Goal: Task Accomplishment & Management: Manage account settings

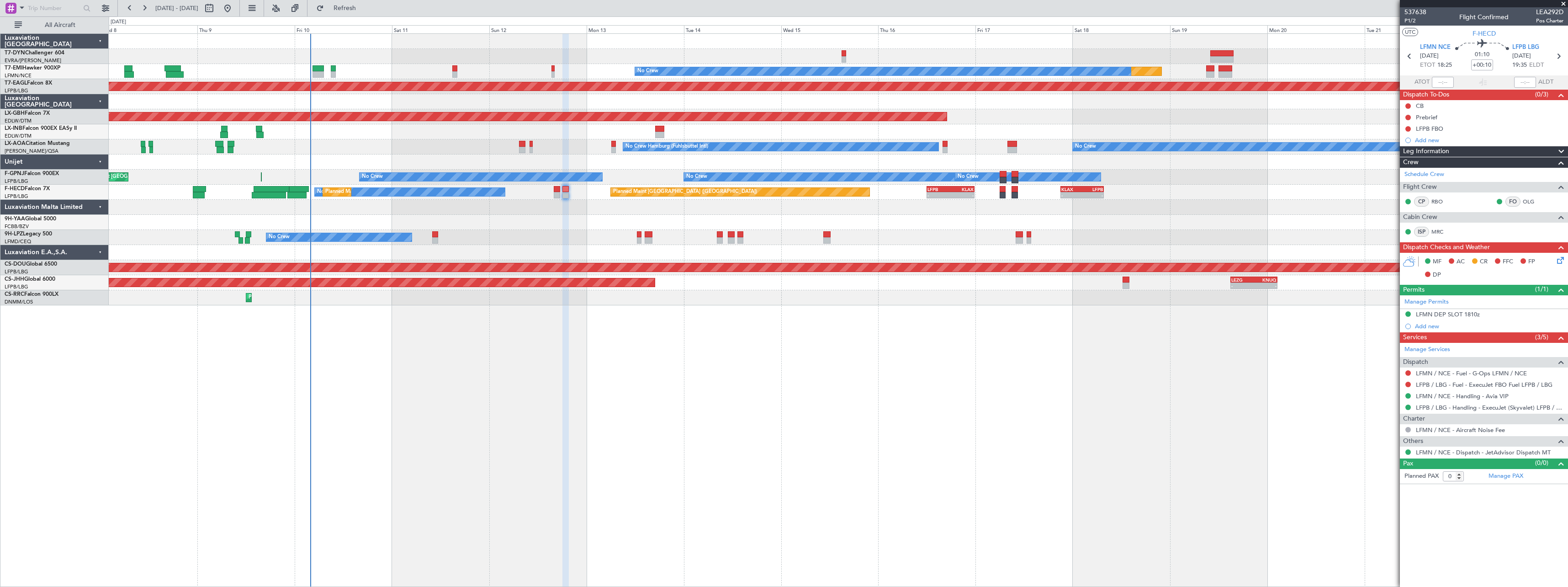
click at [1565, 2] on span at bounding box center [1563, 4] width 9 height 8
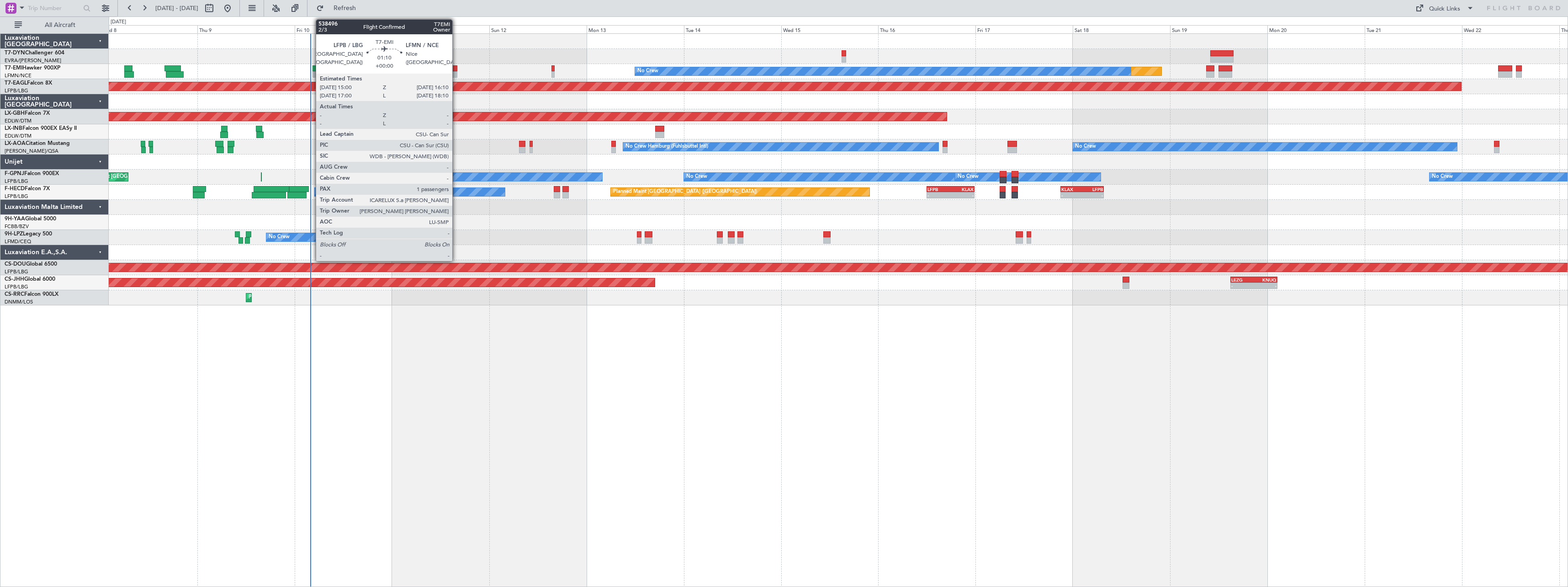
click at [457, 66] on div at bounding box center [454, 68] width 5 height 7
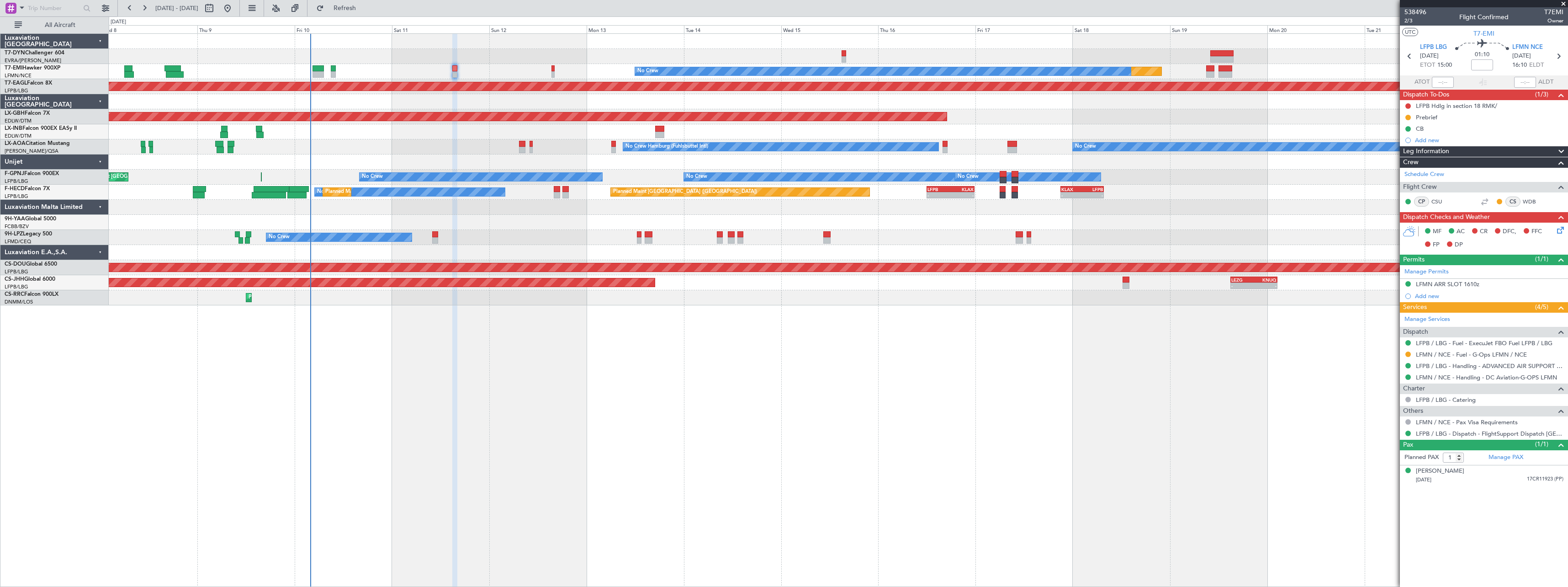
click at [1562, 2] on span at bounding box center [1563, 4] width 9 height 8
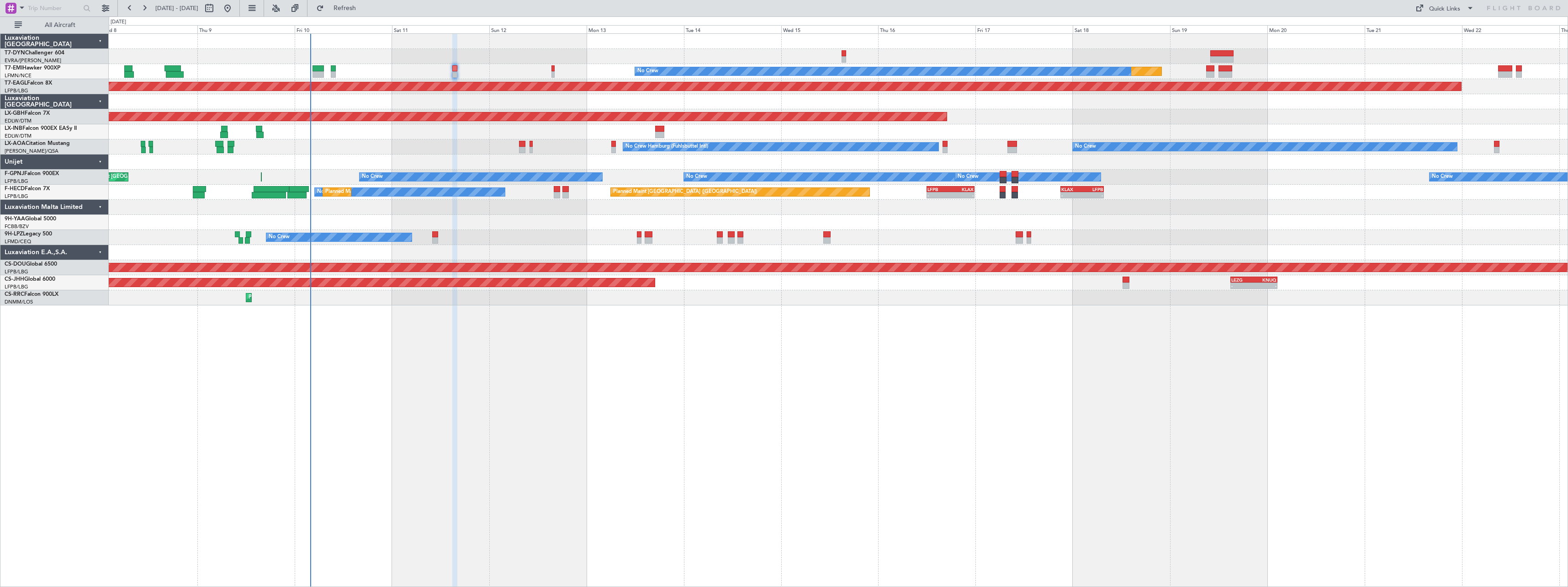
type input "0"
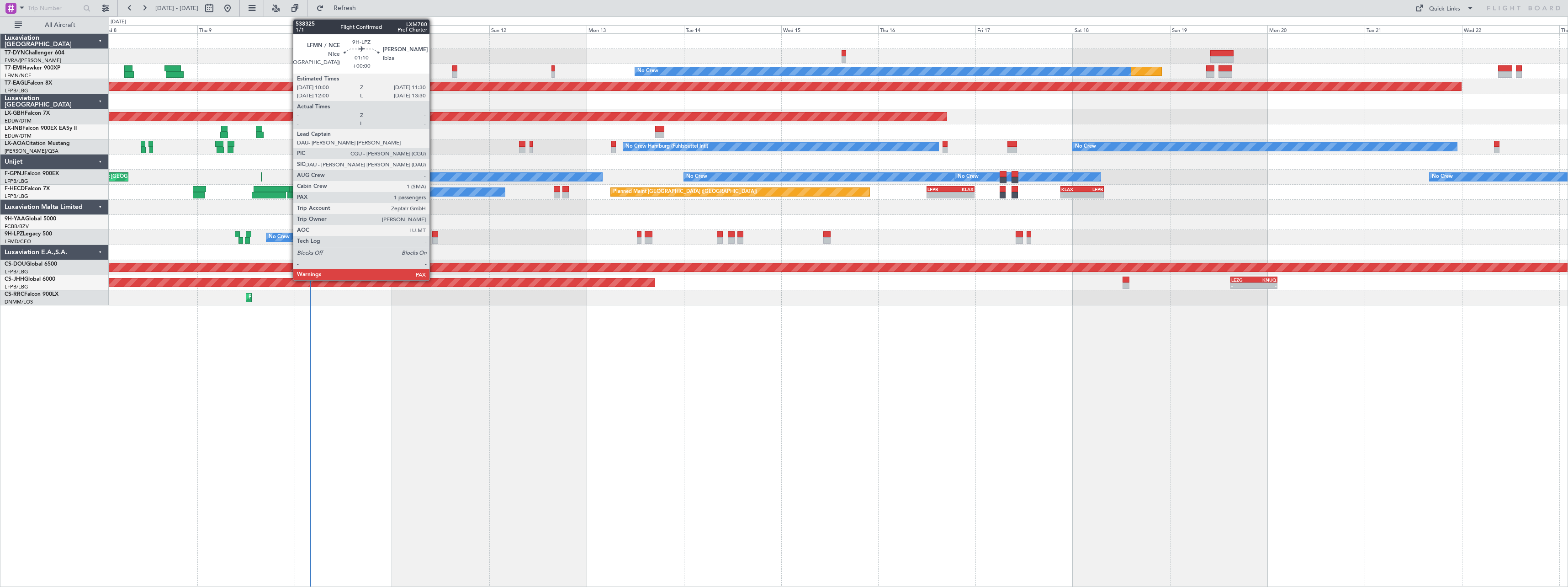
click at [433, 236] on div at bounding box center [435, 234] width 7 height 7
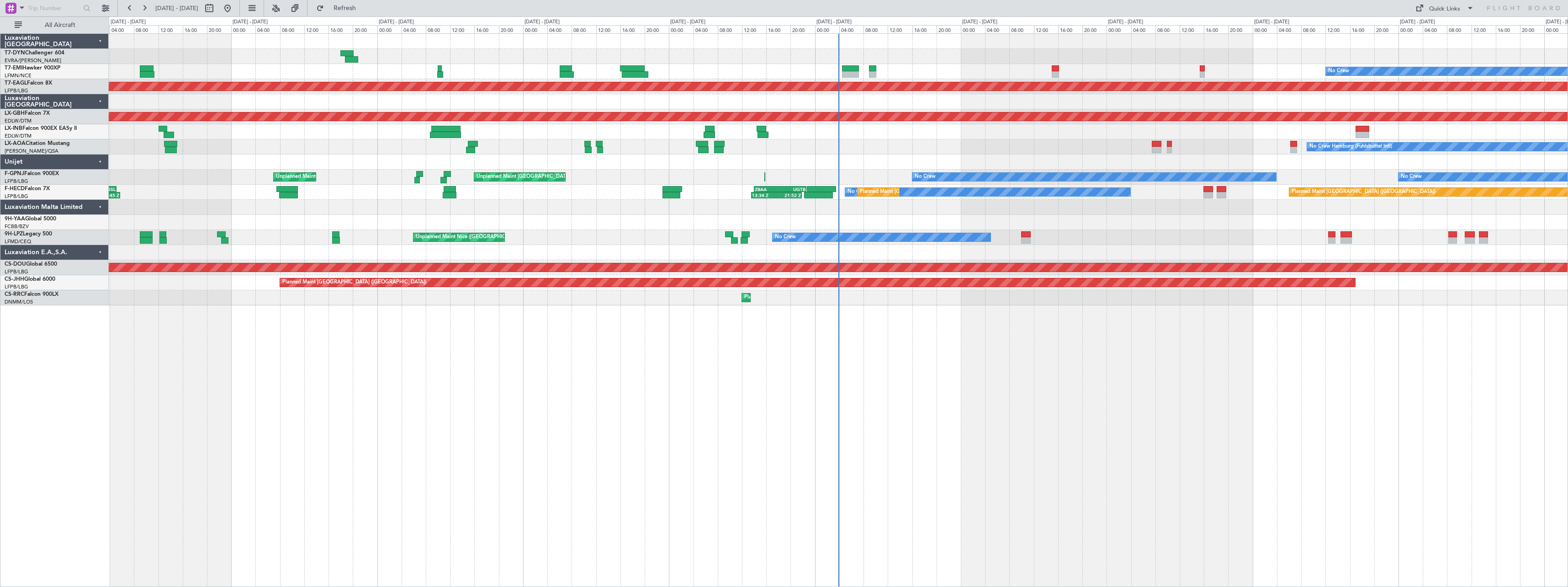
click at [714, 336] on div "Planned Maint No Crew Planned Maint [GEOGRAPHIC_DATA] (Al Maktoum Intl) Planned…" at bounding box center [837, 309] width 1459 height 553
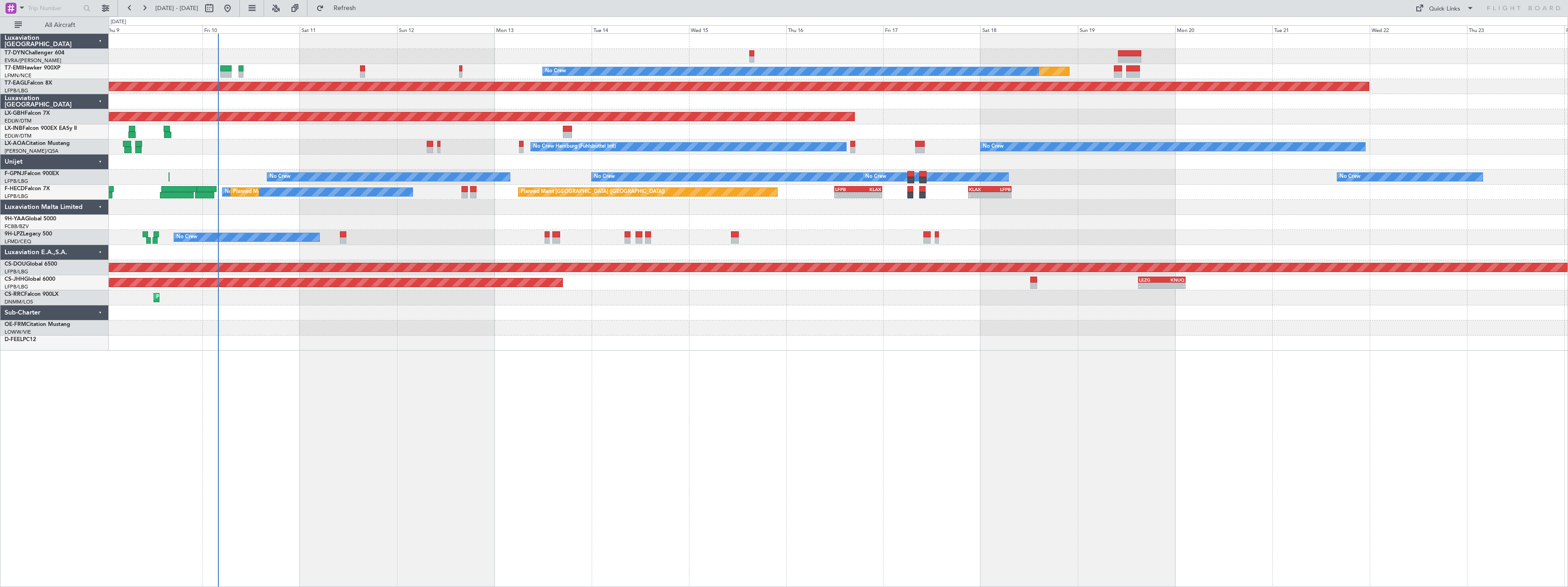
click at [164, 350] on div "Planned Maint No Crew Planned Maint [GEOGRAPHIC_DATA] (Al Maktoum Intl) Planned…" at bounding box center [837, 309] width 1459 height 553
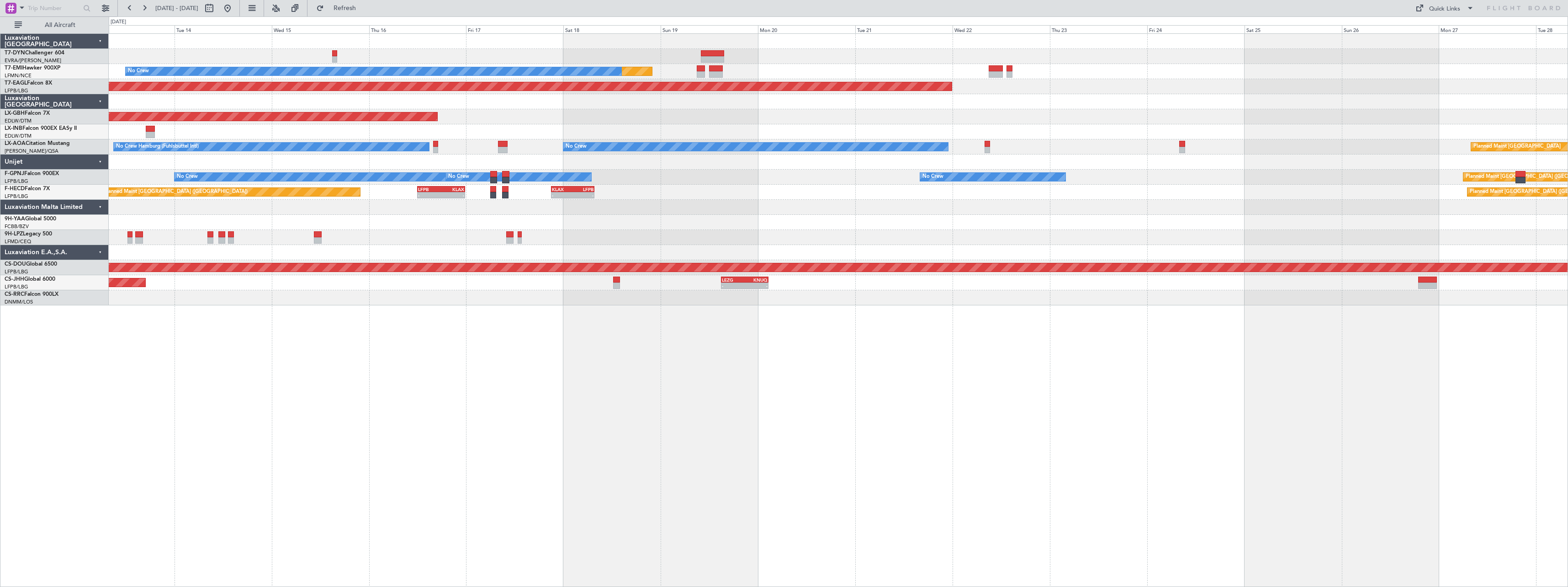
click at [721, 203] on div at bounding box center [837, 207] width 1459 height 15
click at [234, 11] on button at bounding box center [228, 8] width 15 height 15
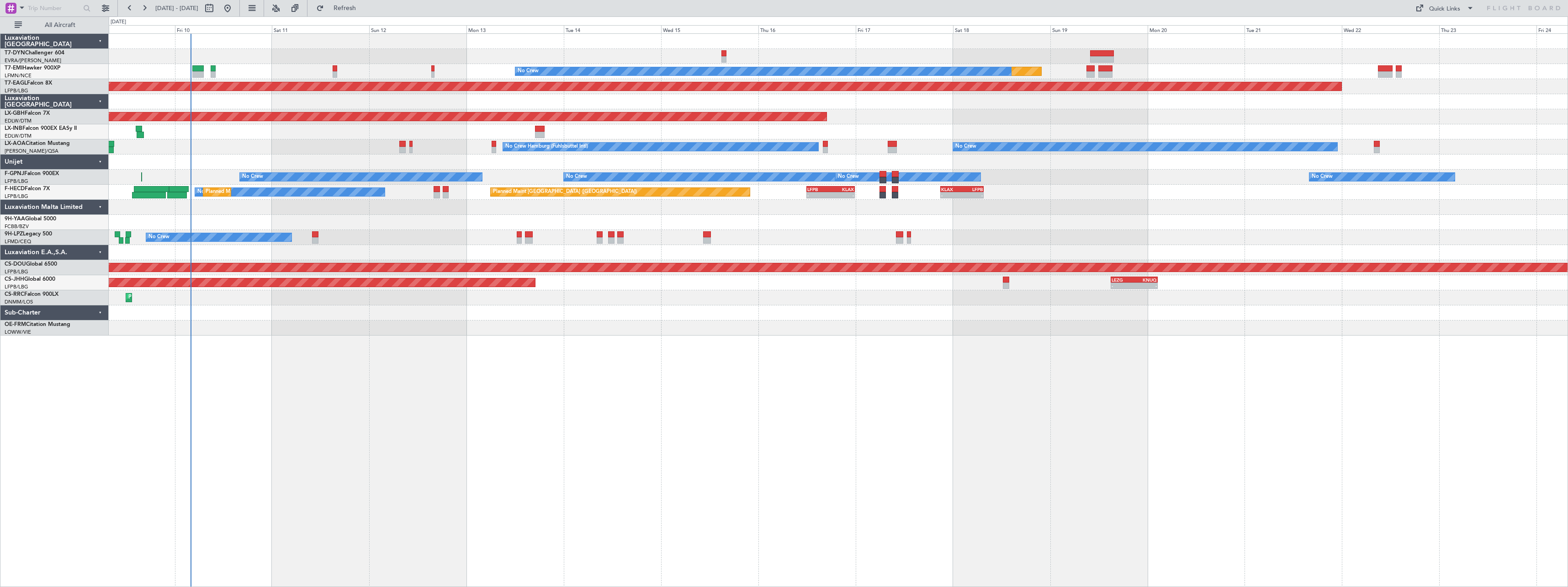
click at [282, 388] on div "Planned Maint No Crew Planned Maint [GEOGRAPHIC_DATA] (Al Maktoum Intl) Planned…" at bounding box center [837, 309] width 1459 height 553
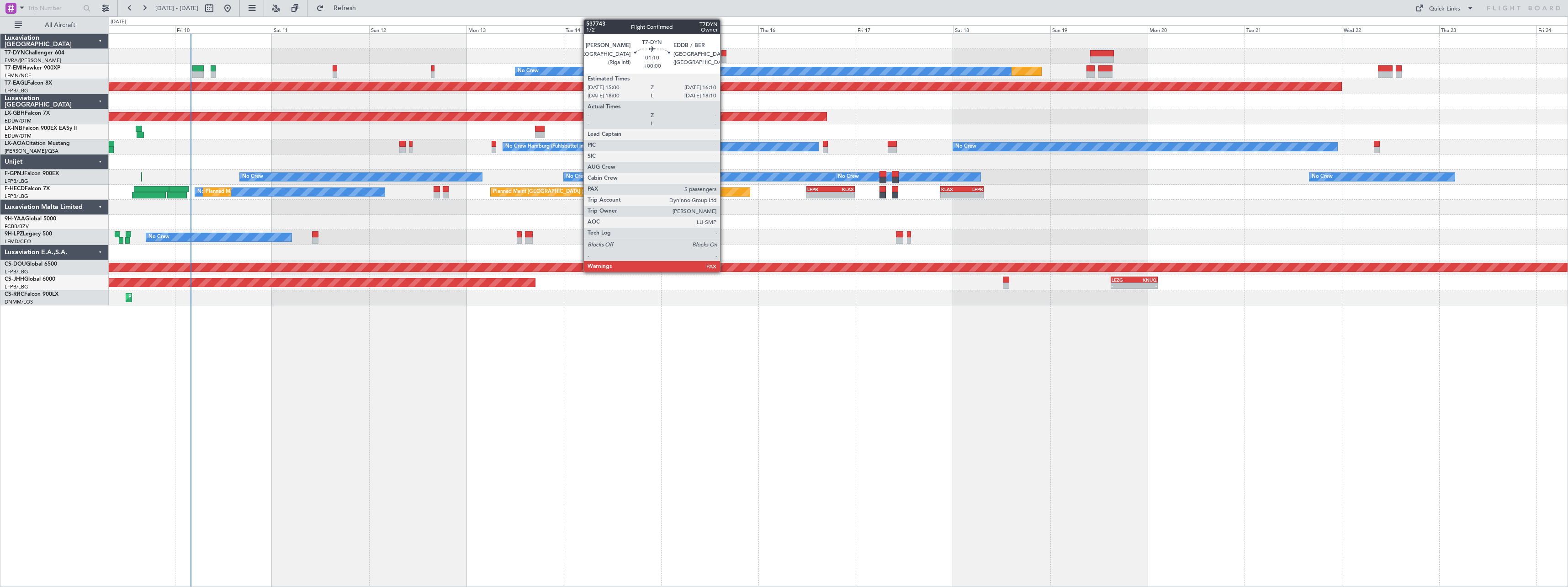
click at [724, 57] on div at bounding box center [723, 59] width 5 height 7
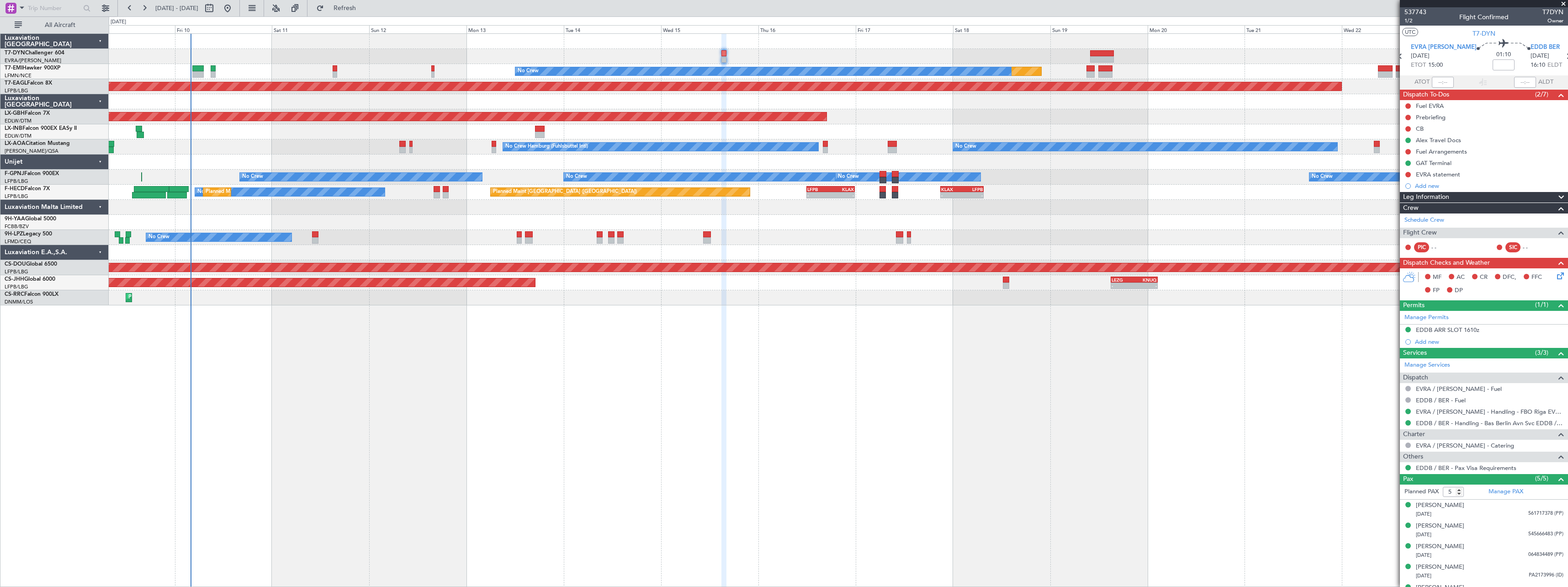
click at [408, 354] on div "Planned Maint No Crew Planned Maint [GEOGRAPHIC_DATA] (Al Maktoum Intl) Planned…" at bounding box center [837, 309] width 1459 height 553
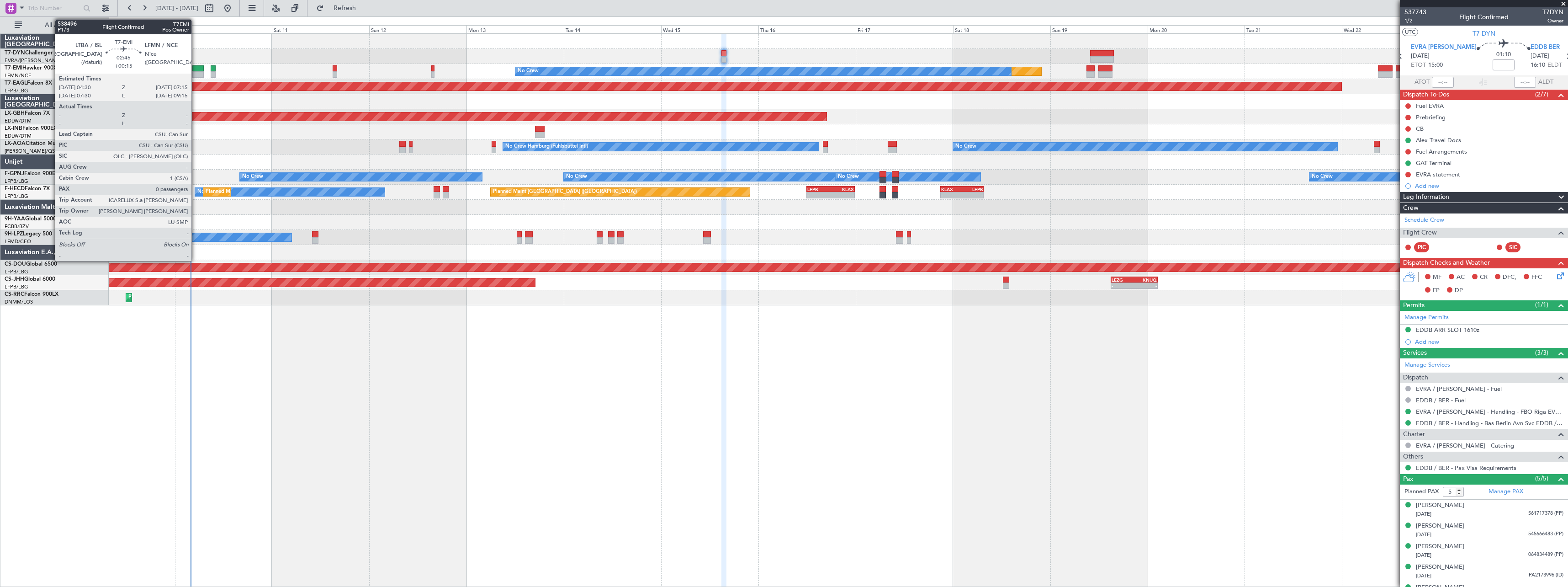
click at [196, 67] on div at bounding box center [198, 68] width 11 height 7
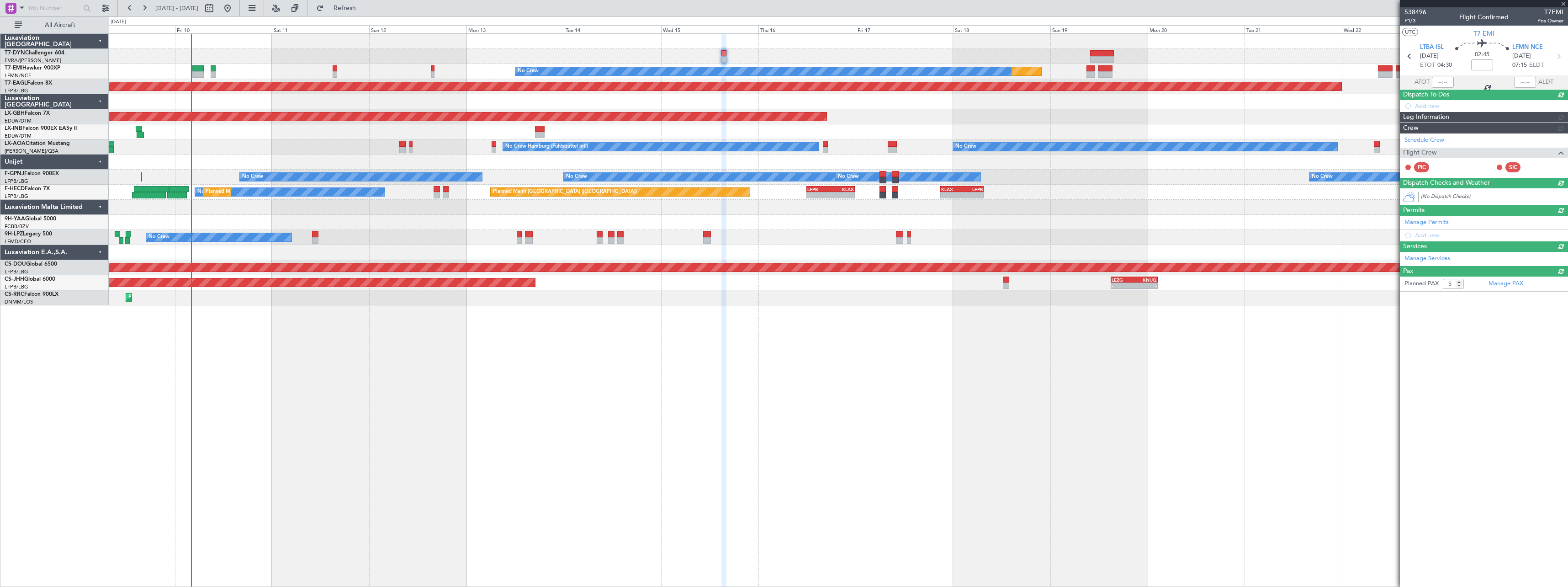
type input "+00:15"
type input "0"
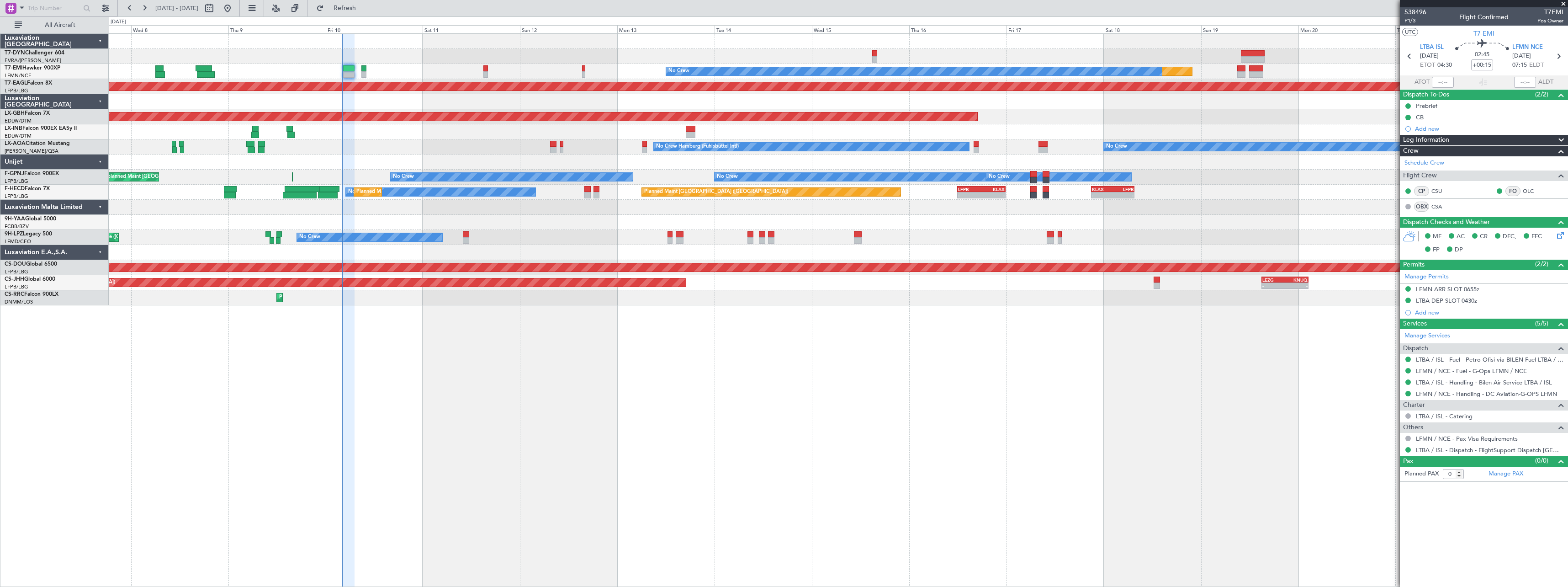
click at [425, 103] on div at bounding box center [837, 102] width 1459 height 15
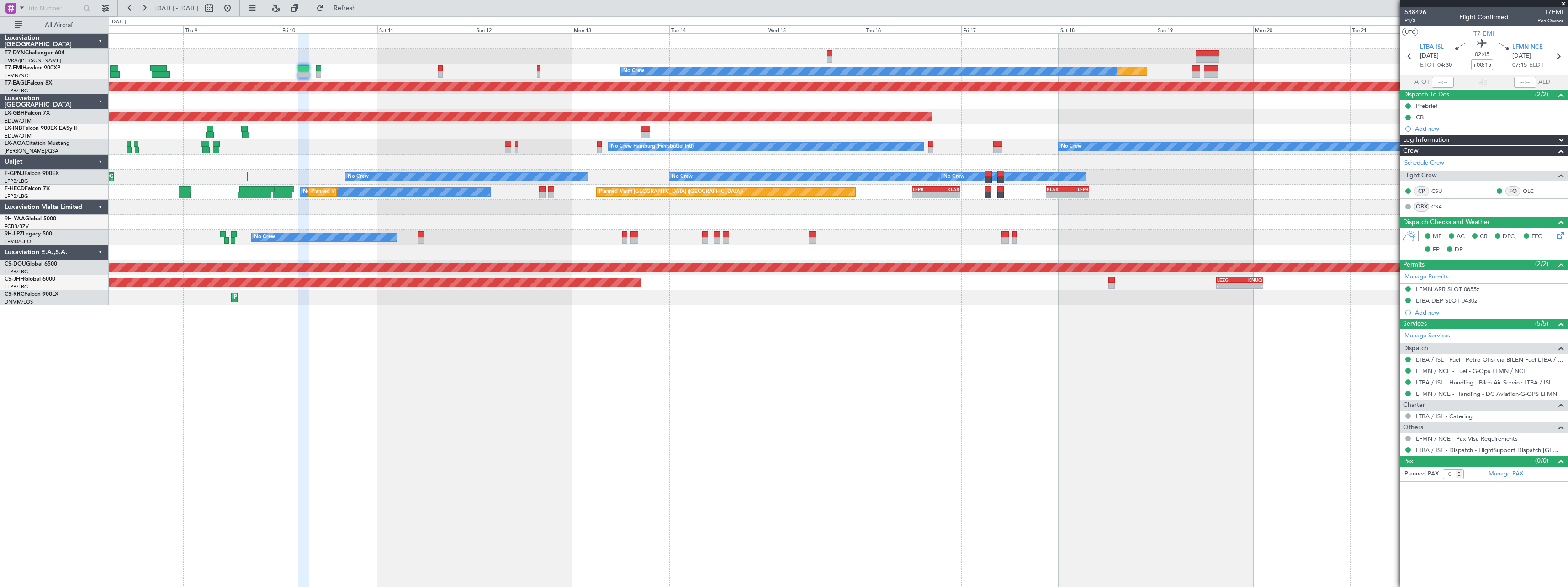
click at [371, 149] on div "No Crew No Crew Hamburg (Fuhlsbuttel Intl)" at bounding box center [837, 147] width 1459 height 15
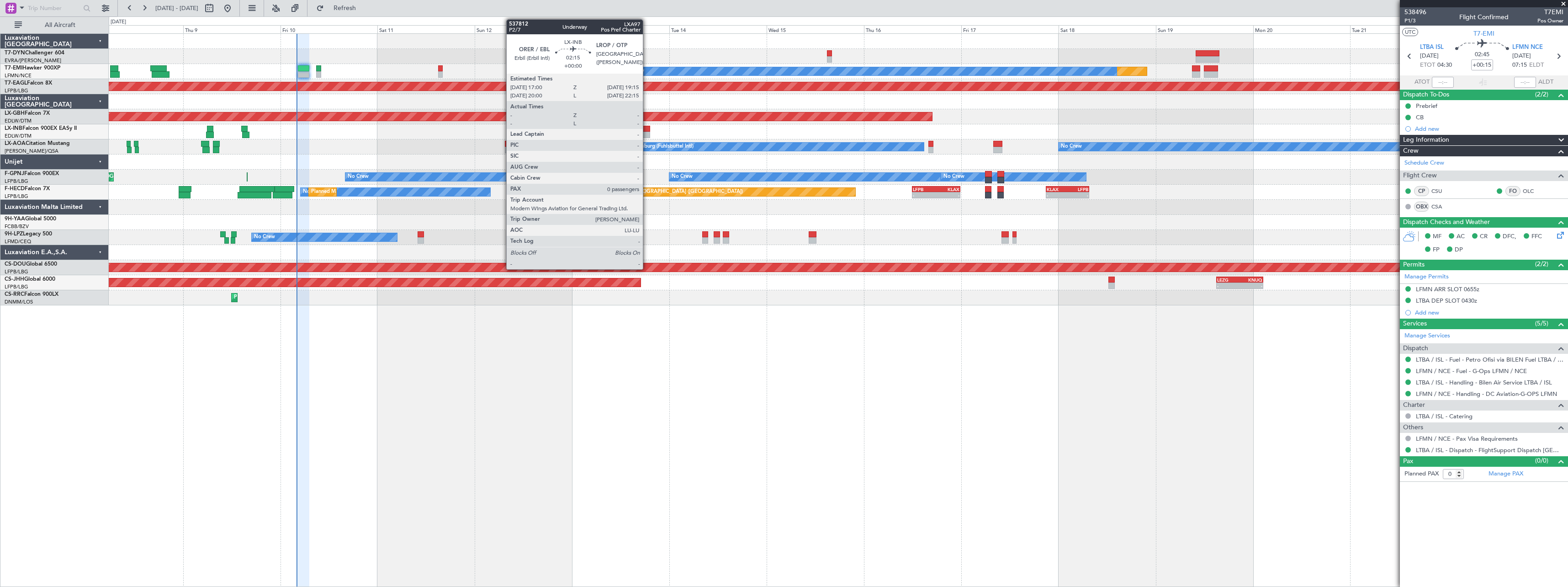
click at [647, 130] on div at bounding box center [645, 128] width 9 height 7
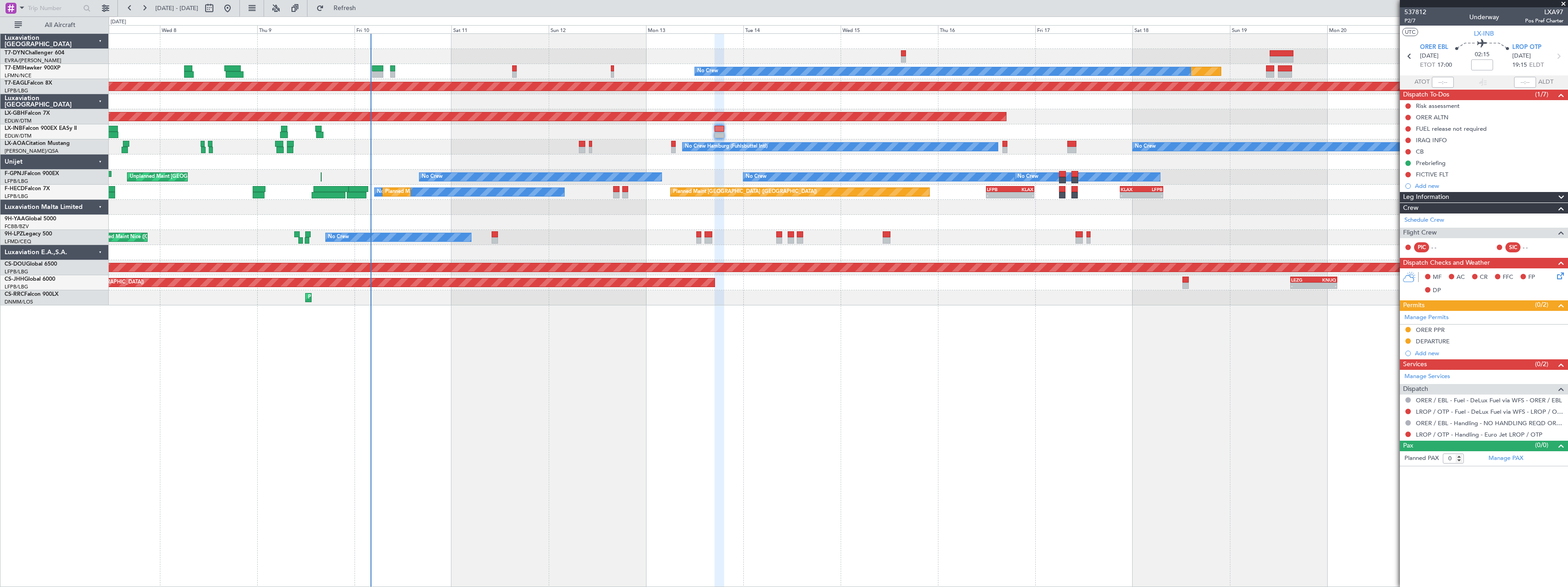
click at [622, 344] on div "Planned Maint No Crew Planned Maint [GEOGRAPHIC_DATA] (Al Maktoum Intl) Planned…" at bounding box center [837, 309] width 1459 height 553
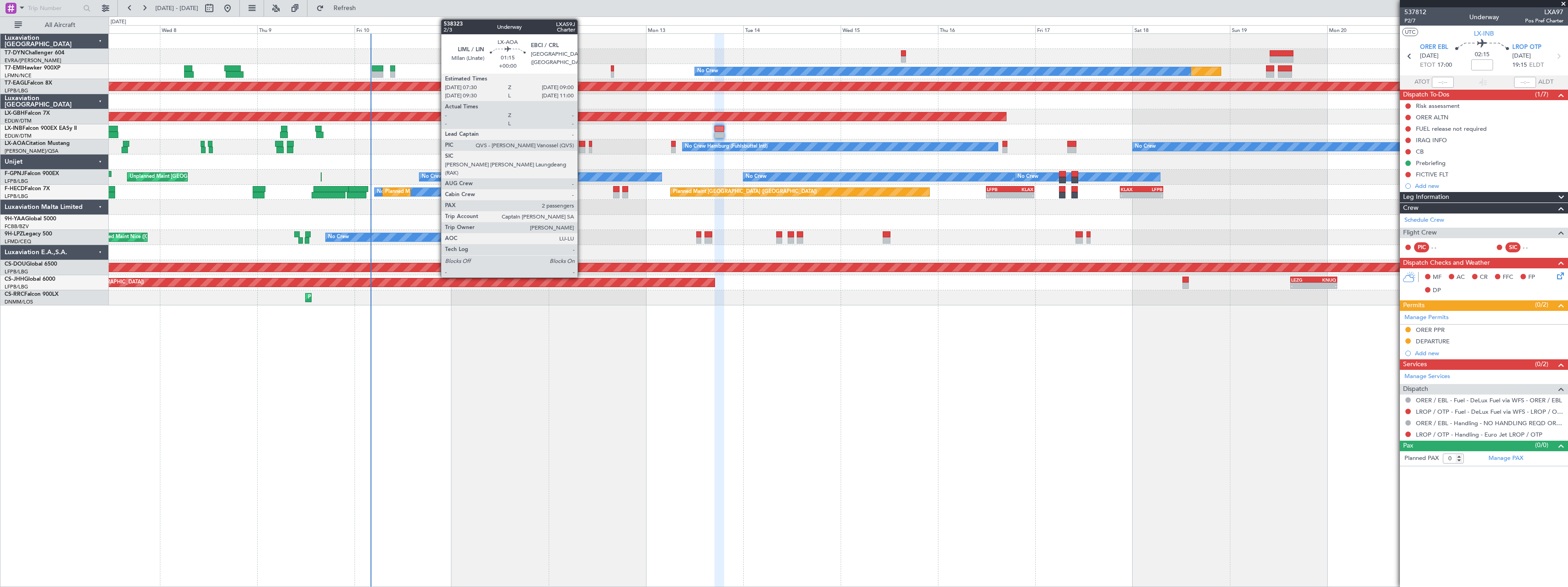
click at [581, 147] on div at bounding box center [582, 150] width 7 height 7
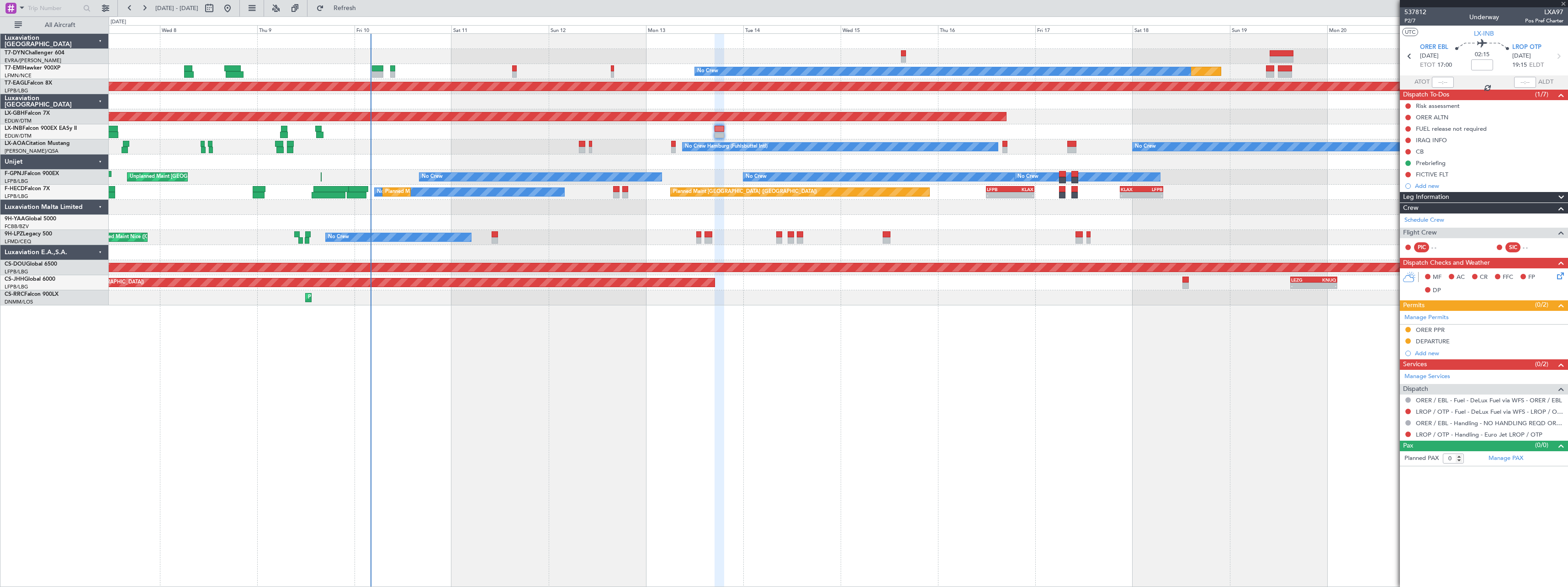
type input "2"
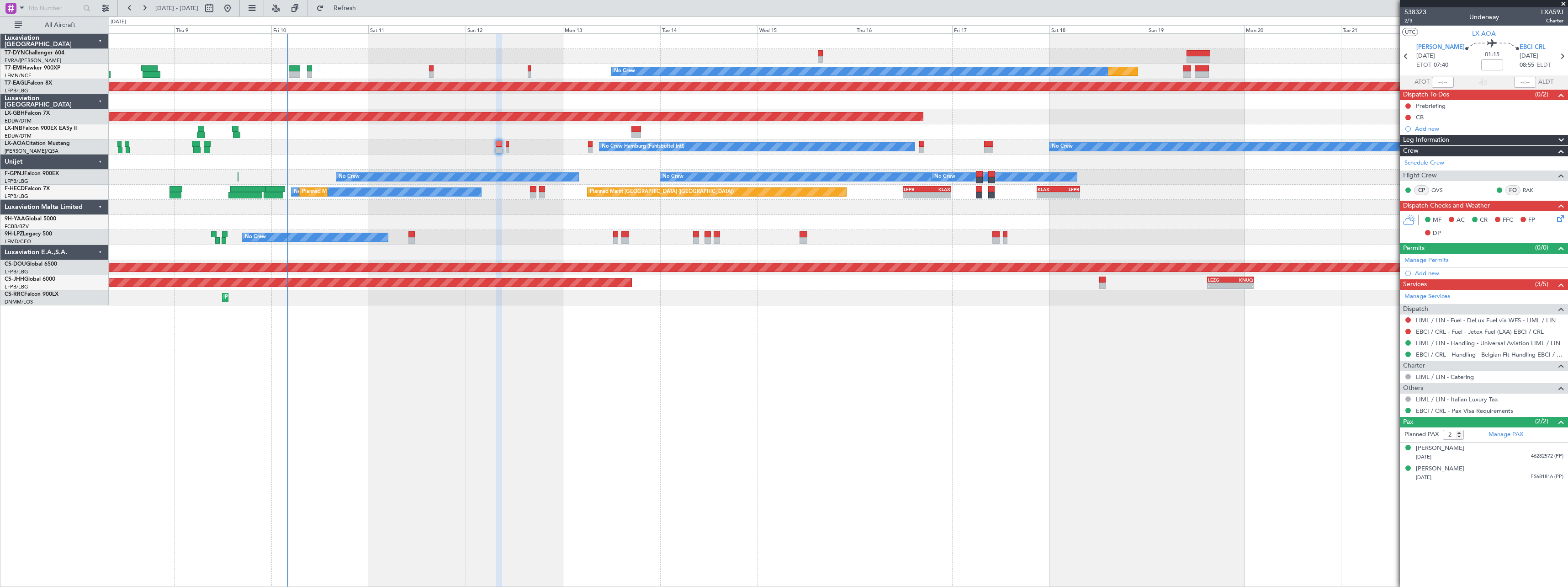
click at [497, 230] on div "No Crew [GEOGRAPHIC_DATA] ([GEOGRAPHIC_DATA])" at bounding box center [837, 237] width 1459 height 15
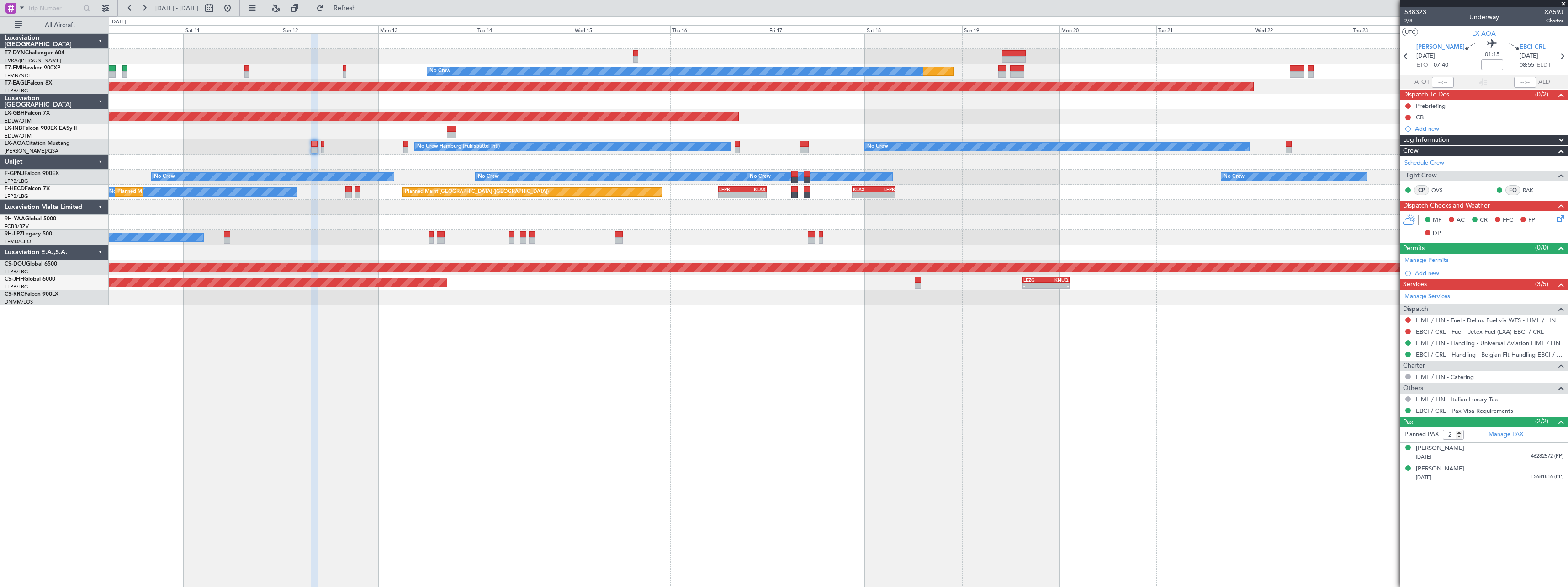
click at [283, 216] on div at bounding box center [837, 222] width 1459 height 15
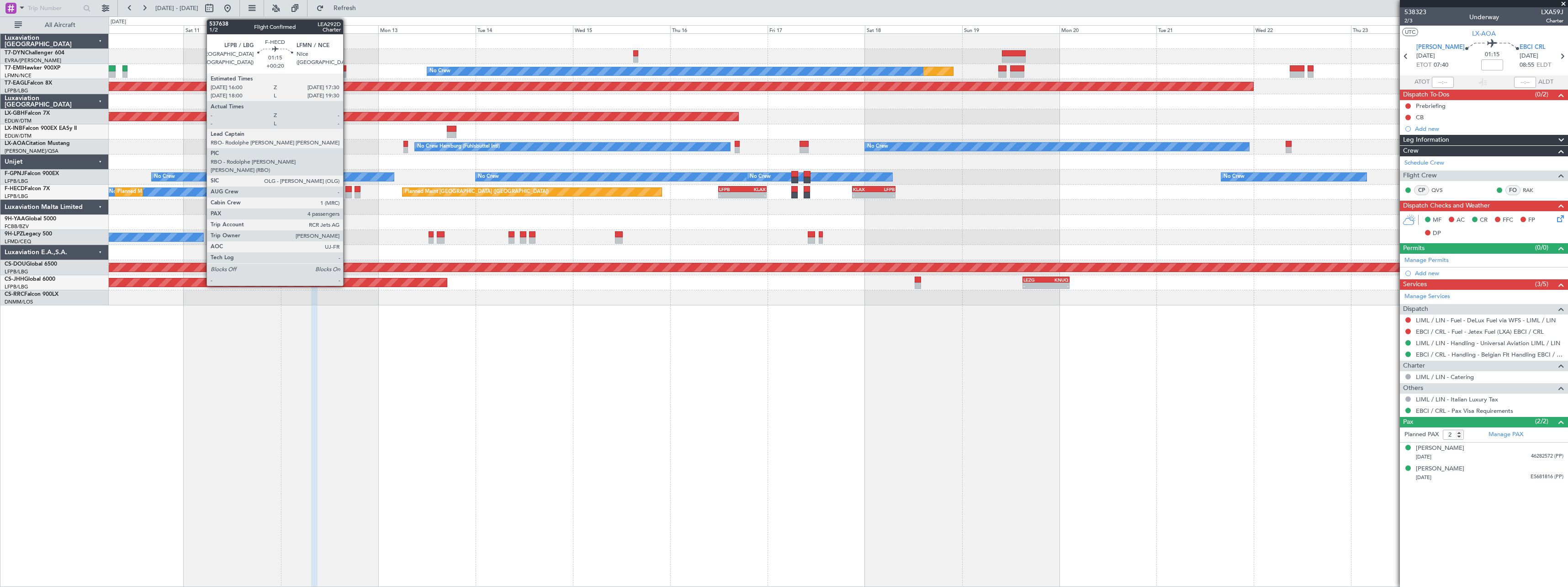
click at [348, 188] on div at bounding box center [348, 188] width 7 height 7
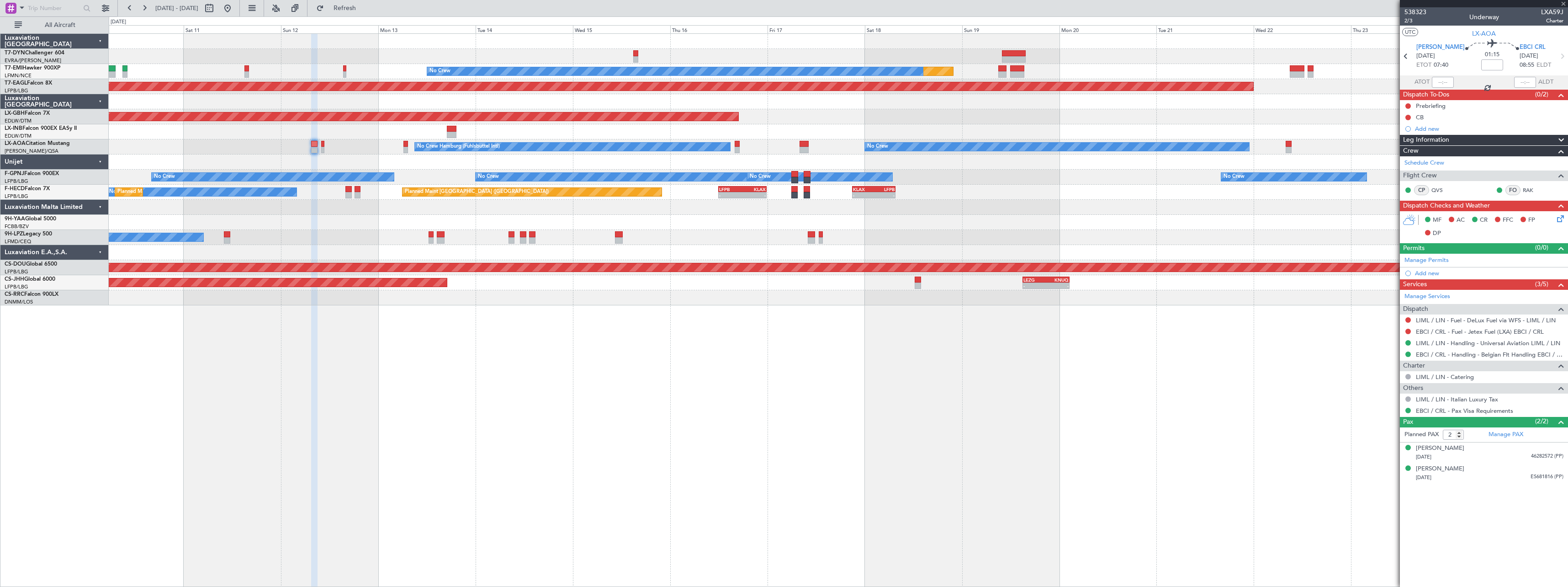
type input "+00:20"
type input "4"
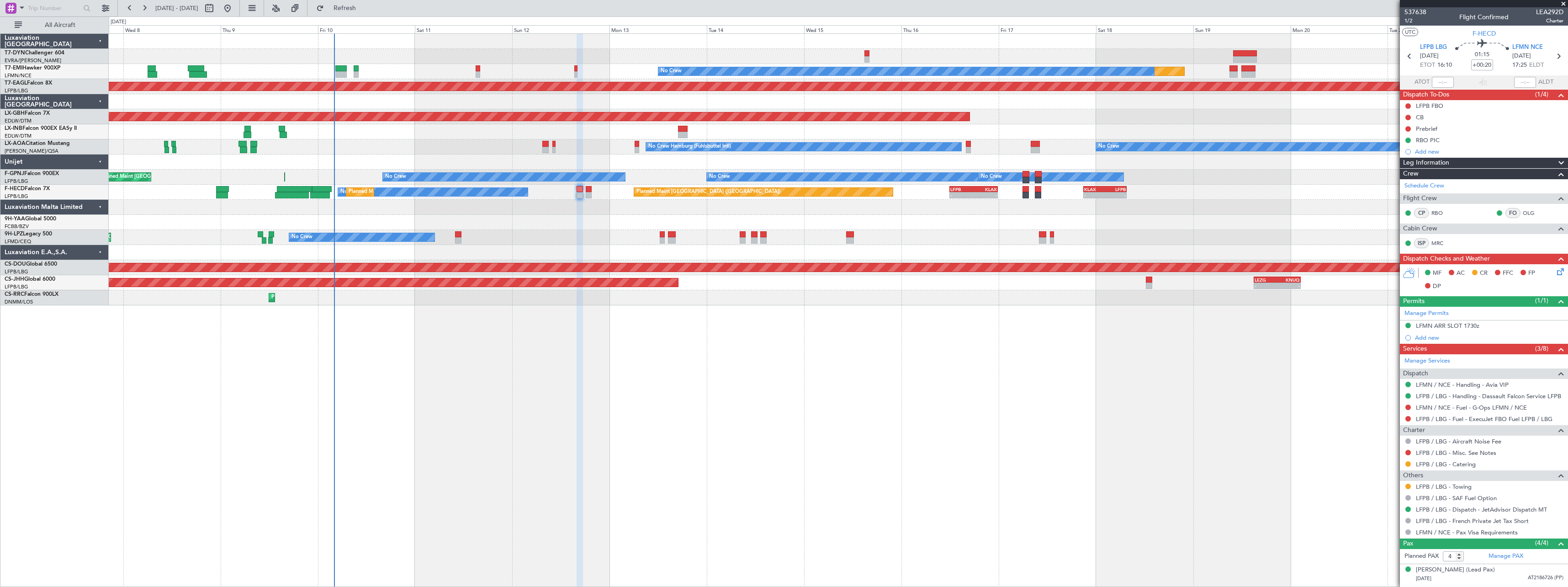
click at [558, 362] on div "Planned Maint No Crew Planned Maint [GEOGRAPHIC_DATA] (Al Maktoum Intl) Planned…" at bounding box center [837, 309] width 1459 height 553
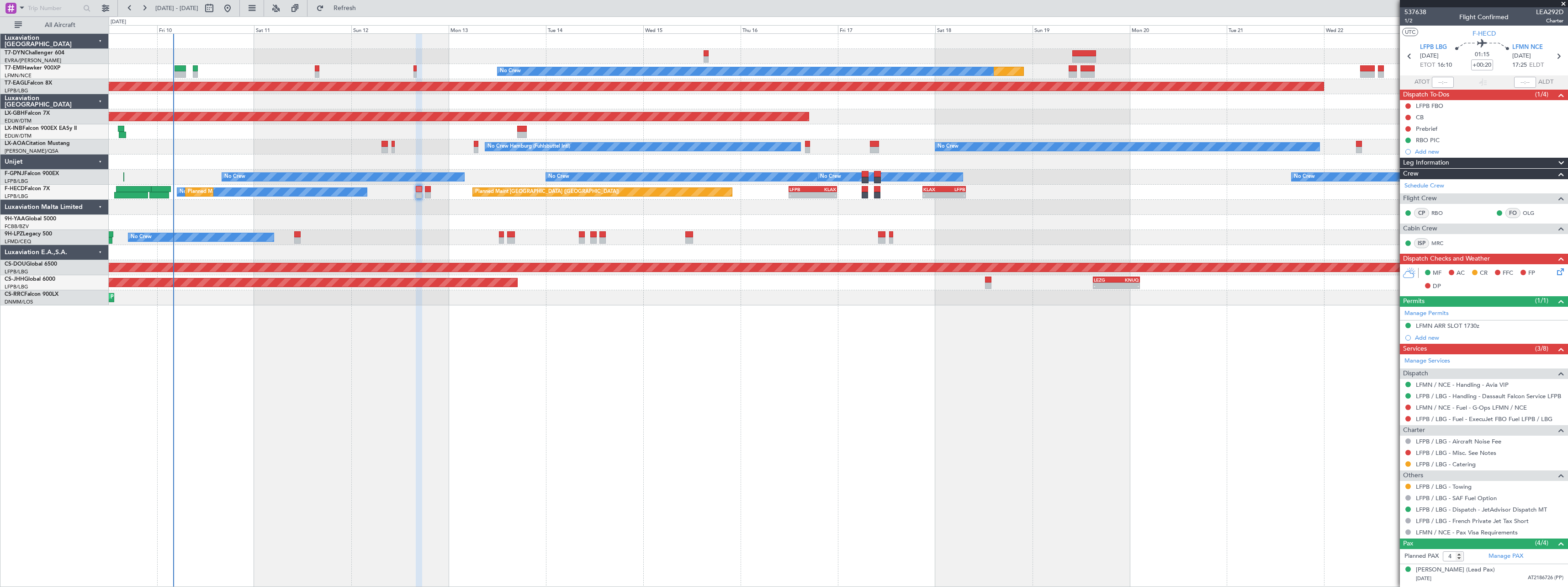
click at [851, 391] on div "Planned Maint No Crew Planned Maint [GEOGRAPHIC_DATA] (Al Maktoum Intl) Planned…" at bounding box center [837, 309] width 1459 height 553
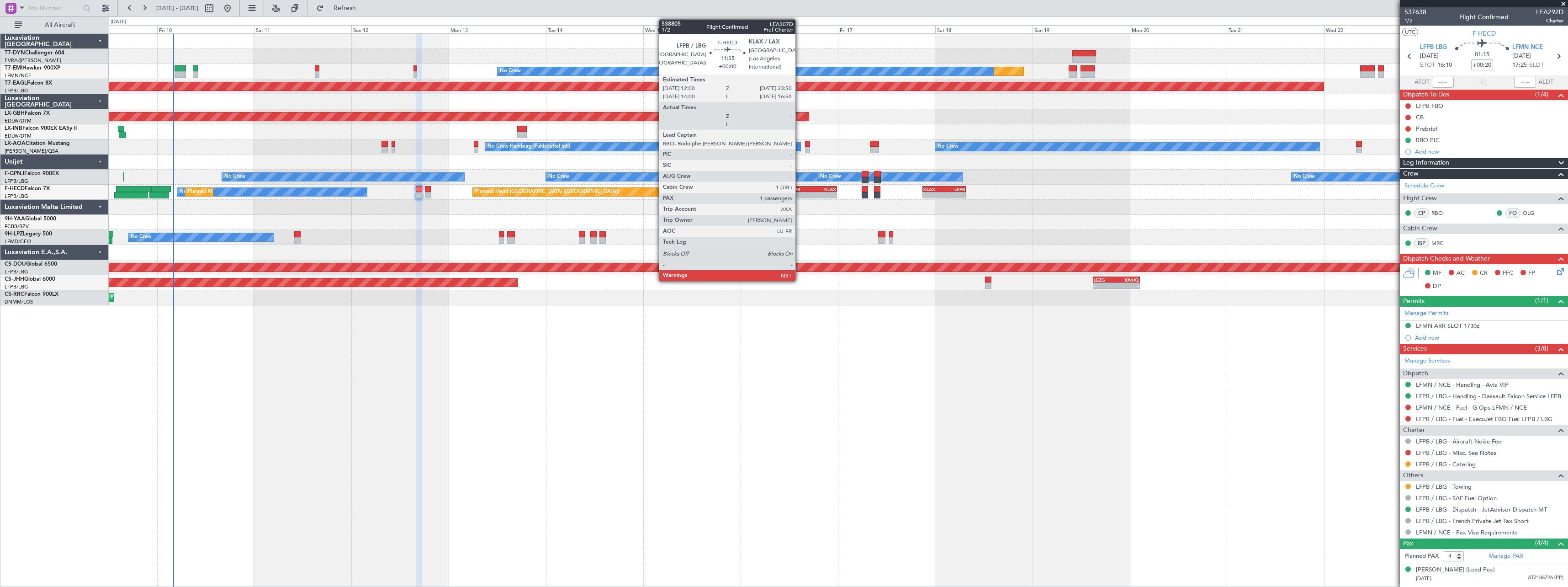
click at [800, 188] on div "LFPB" at bounding box center [800, 189] width 24 height 6
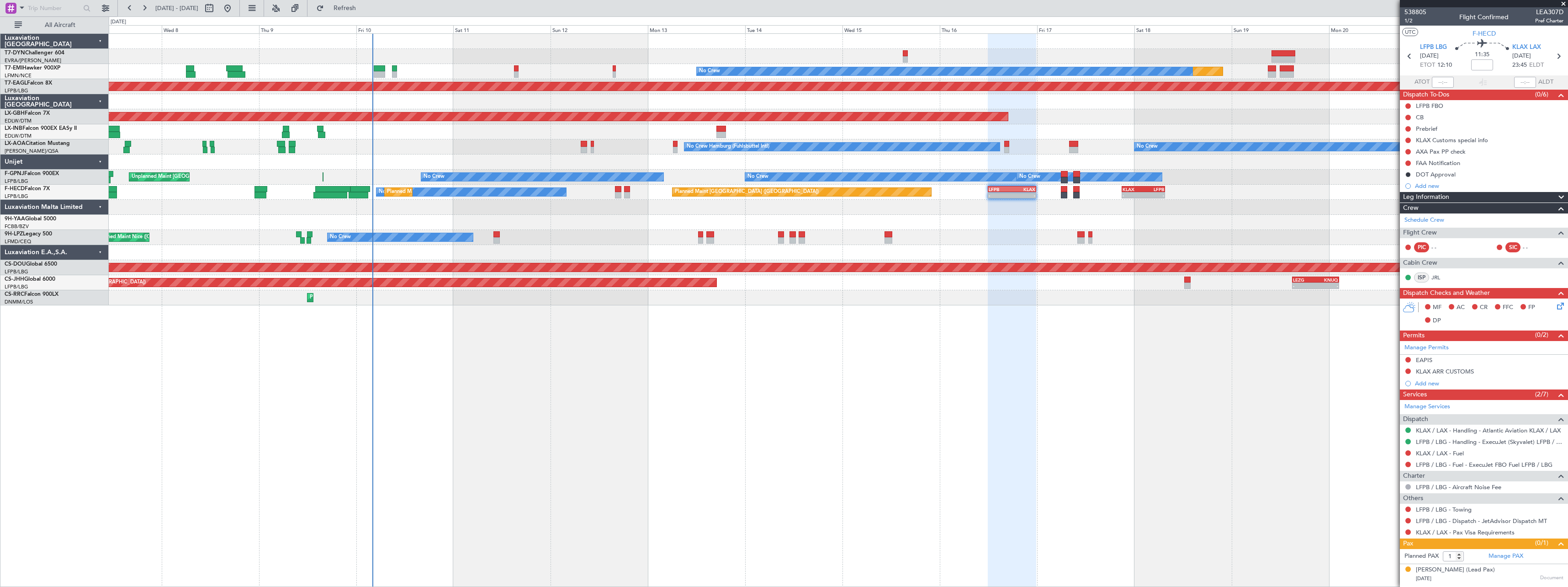
click at [613, 351] on div "Planned Maint No Crew Planned Maint [GEOGRAPHIC_DATA] (Al Maktoum Intl) Planned…" at bounding box center [837, 309] width 1459 height 553
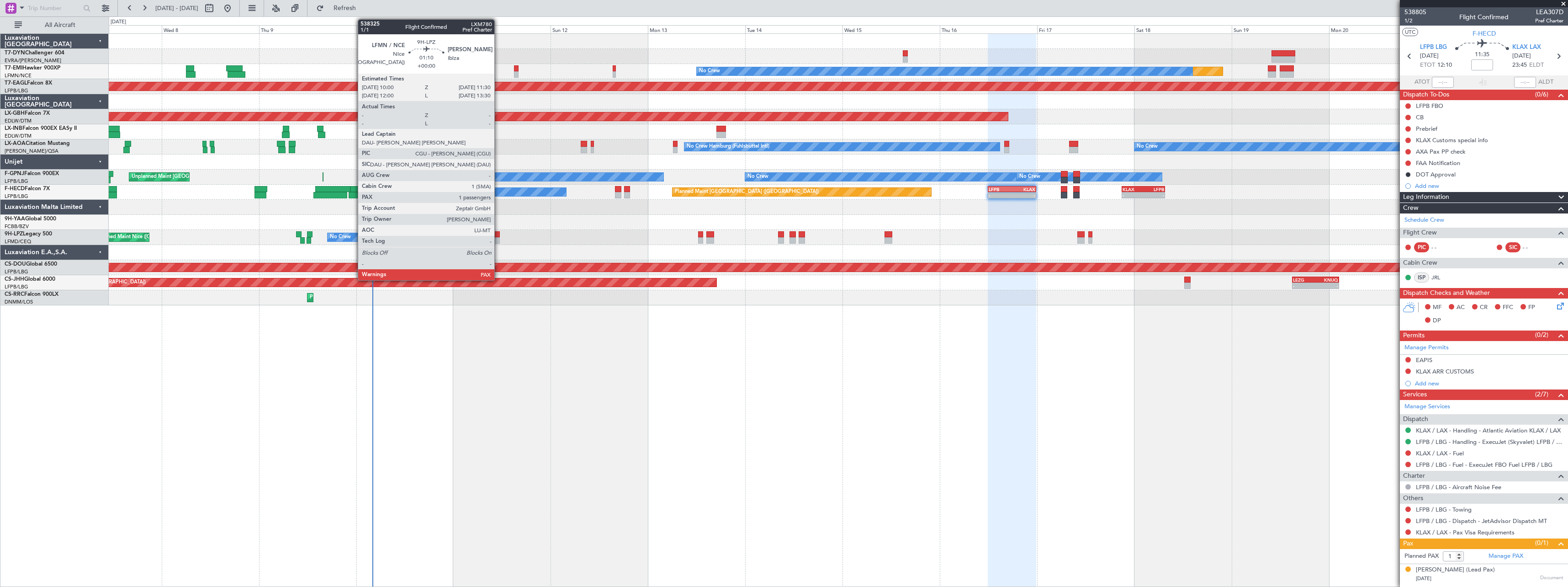
click at [498, 235] on div at bounding box center [496, 234] width 7 height 7
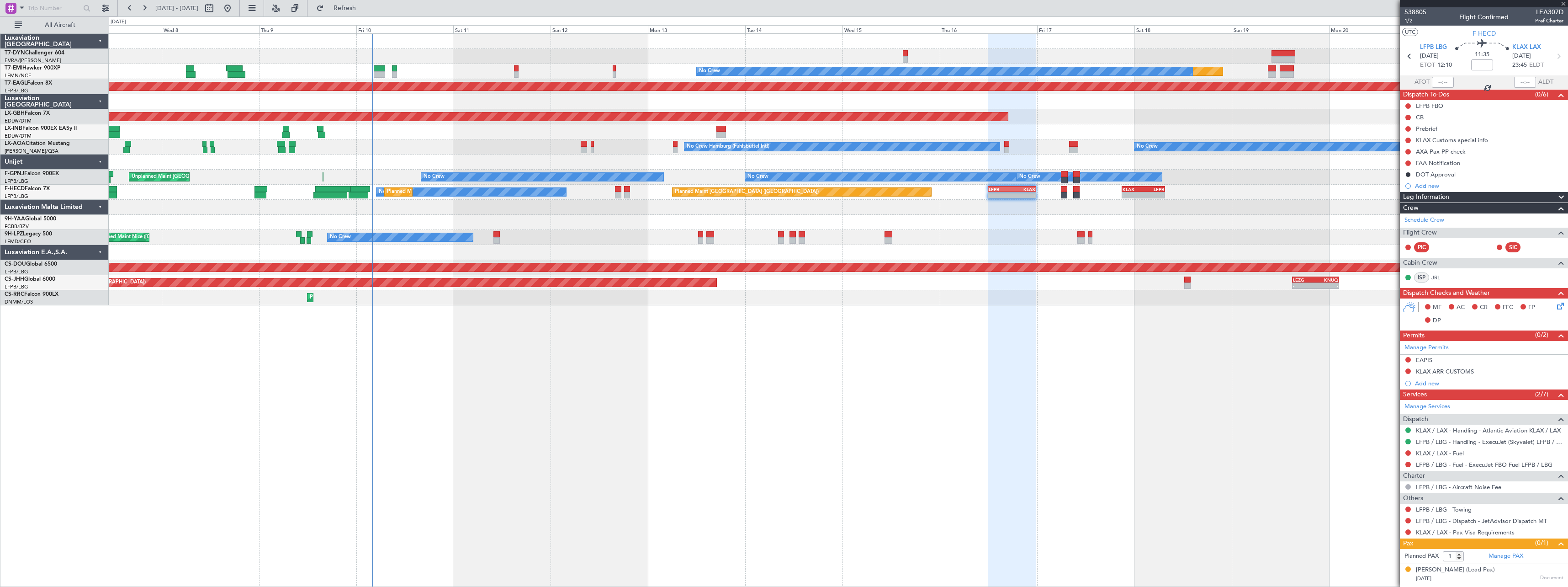
type input "2"
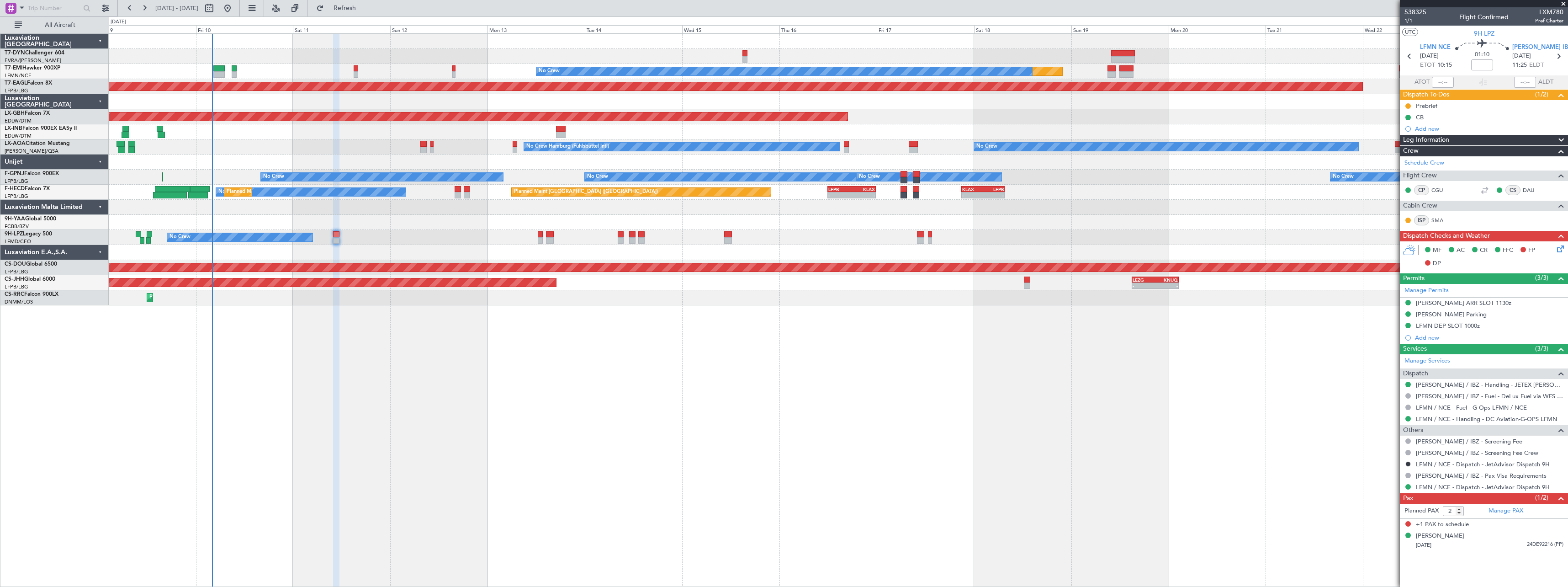
click at [441, 317] on div "Planned Maint No Crew Planned Maint [GEOGRAPHIC_DATA] (Al Maktoum Intl) Planned…" at bounding box center [837, 309] width 1459 height 553
